Goal: Check status: Check status

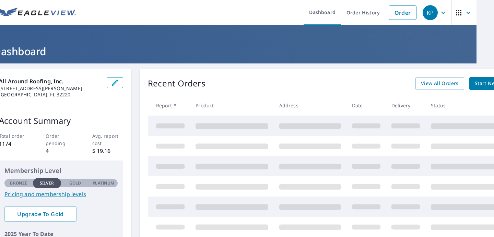
scroll to position [0, 17]
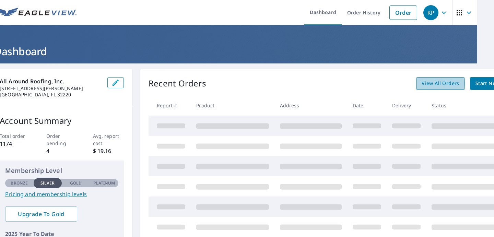
click at [437, 83] on span "View All Orders" at bounding box center [441, 83] width 38 height 9
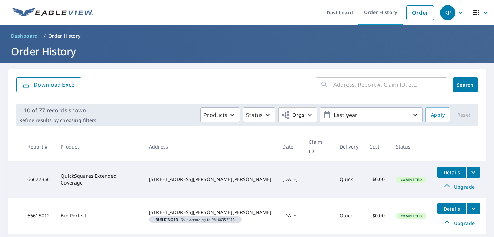
click at [358, 84] on input "text" at bounding box center [390, 84] width 114 height 19
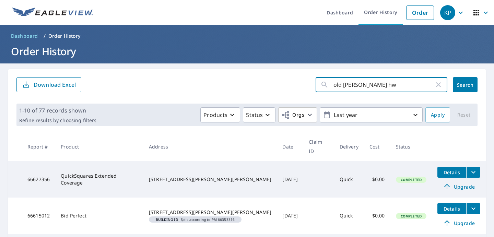
type input "old [PERSON_NAME] hwy"
click button "Search" at bounding box center [465, 84] width 25 height 15
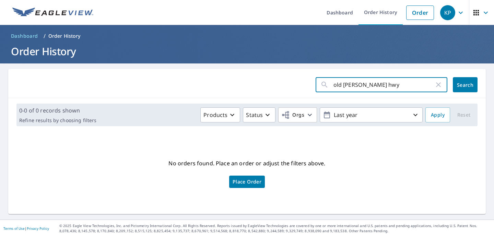
drag, startPoint x: 374, startPoint y: 86, endPoint x: 358, endPoint y: 86, distance: 16.5
click at [358, 86] on input "old [PERSON_NAME] hwy" at bounding box center [383, 84] width 101 height 19
type input "old [PERSON_NAME]"
click button "Search" at bounding box center [465, 84] width 25 height 15
drag, startPoint x: 376, startPoint y: 83, endPoint x: 322, endPoint y: 84, distance: 53.9
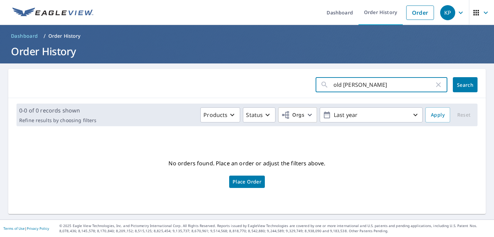
click at [322, 84] on div "old [PERSON_NAME] ​" at bounding box center [382, 84] width 132 height 15
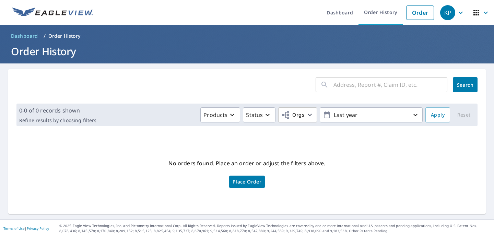
click at [412, 123] on div "0-0 of 0 records shown Refine results by choosing filters Products Status Orgs …" at bounding box center [246, 115] width 461 height 23
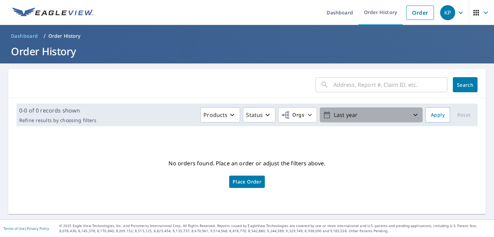
click at [416, 117] on icon "button" at bounding box center [415, 115] width 8 height 8
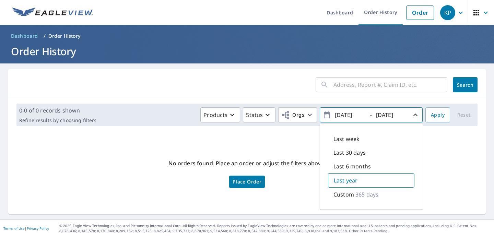
click at [386, 179] on div "Last year" at bounding box center [371, 180] width 86 height 14
click at [356, 115] on input "[DATE]" at bounding box center [350, 114] width 34 height 11
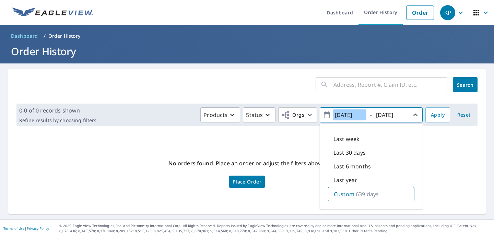
type input "[DATE]"
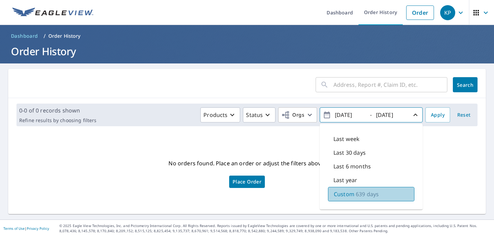
click at [382, 192] on div "Custom 639 days" at bounding box center [371, 194] width 86 height 14
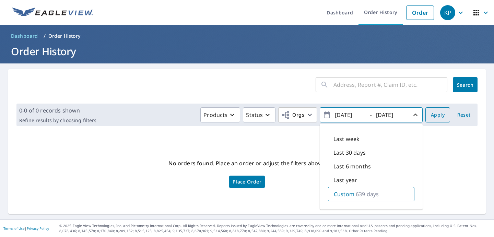
click at [440, 115] on span "Apply" at bounding box center [438, 115] width 14 height 9
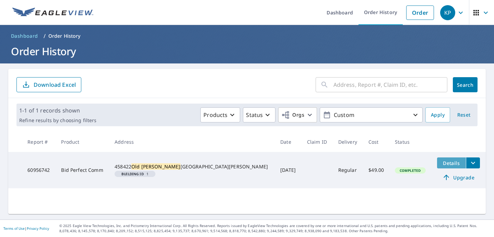
click at [441, 164] on span "Details" at bounding box center [451, 163] width 21 height 7
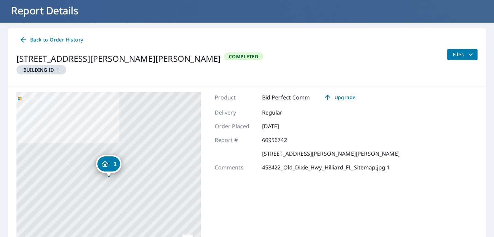
scroll to position [37, 0]
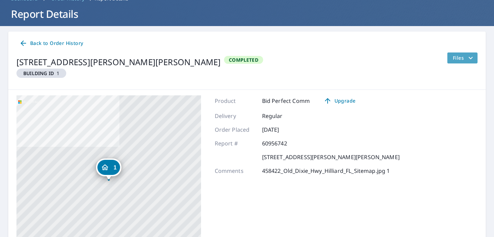
click at [454, 58] on span "Files" at bounding box center [464, 58] width 22 height 8
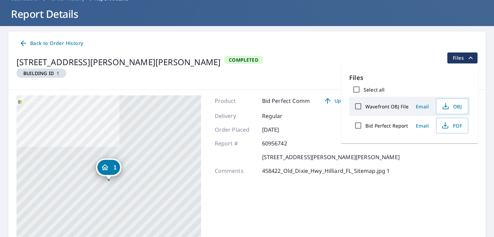
click at [401, 183] on div "1 [STREET_ADDRESS][PERSON_NAME][PERSON_NAME] Aerial Road A standard road map Ae…" at bounding box center [247, 181] width 478 height 183
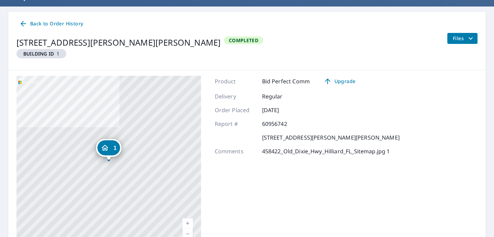
scroll to position [58, 0]
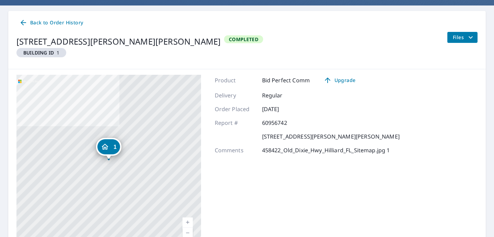
click at [67, 23] on span "Back to Order History" at bounding box center [51, 23] width 64 height 9
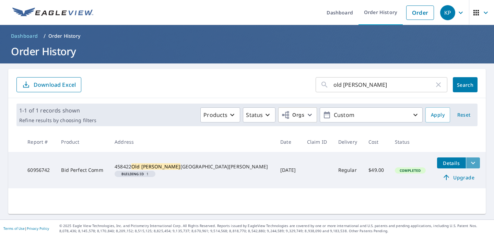
click at [469, 165] on icon "filesDropdownBtn-60956742" at bounding box center [473, 163] width 8 height 8
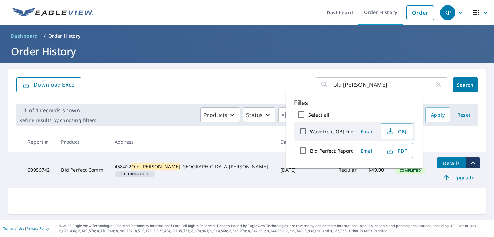
click at [395, 147] on span "PDF" at bounding box center [396, 150] width 22 height 8
